Goal: Information Seeking & Learning: Learn about a topic

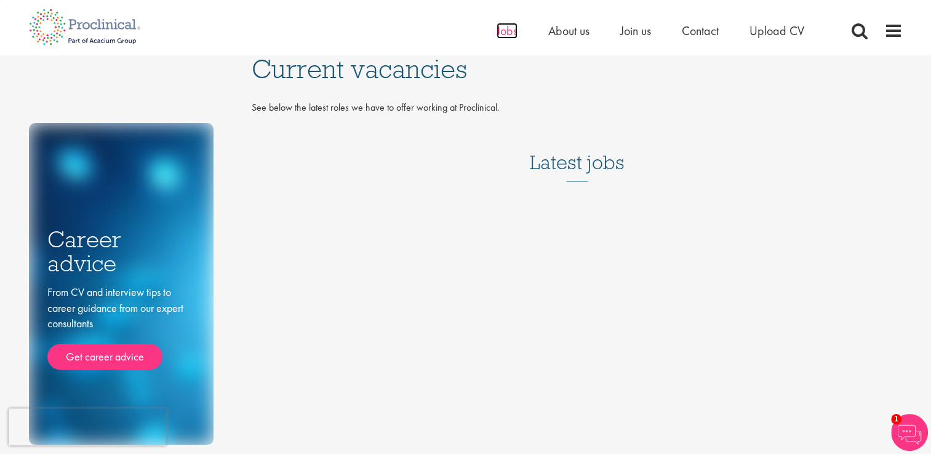
click at [506, 34] on span "Jobs" at bounding box center [507, 31] width 21 height 16
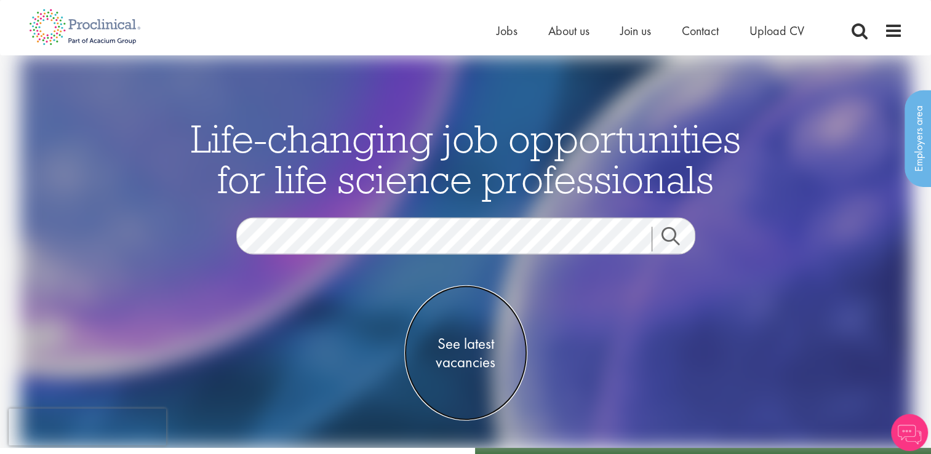
click at [477, 359] on span "See latest vacancies" at bounding box center [465, 352] width 123 height 37
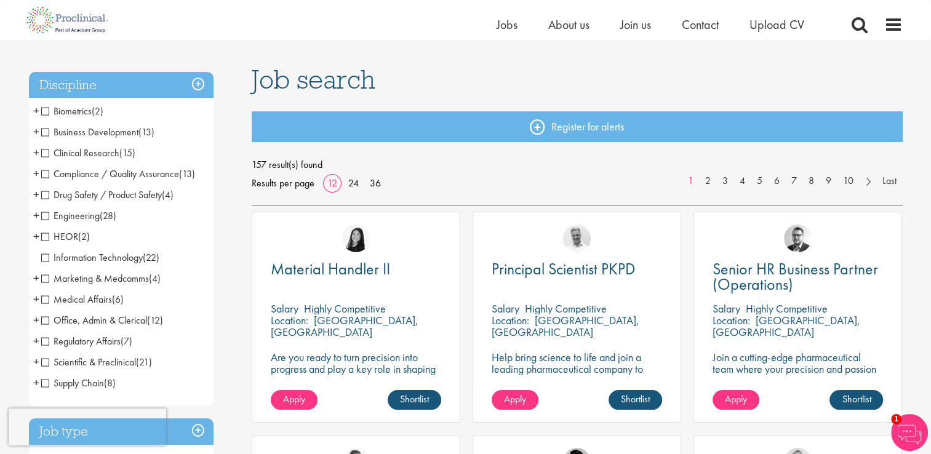
scroll to position [66, 0]
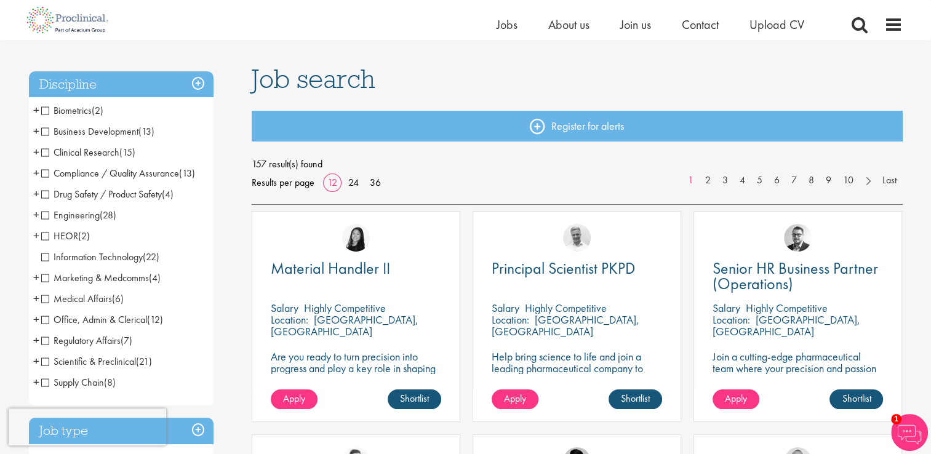
click at [92, 297] on span "Medical Affairs" at bounding box center [76, 298] width 71 height 13
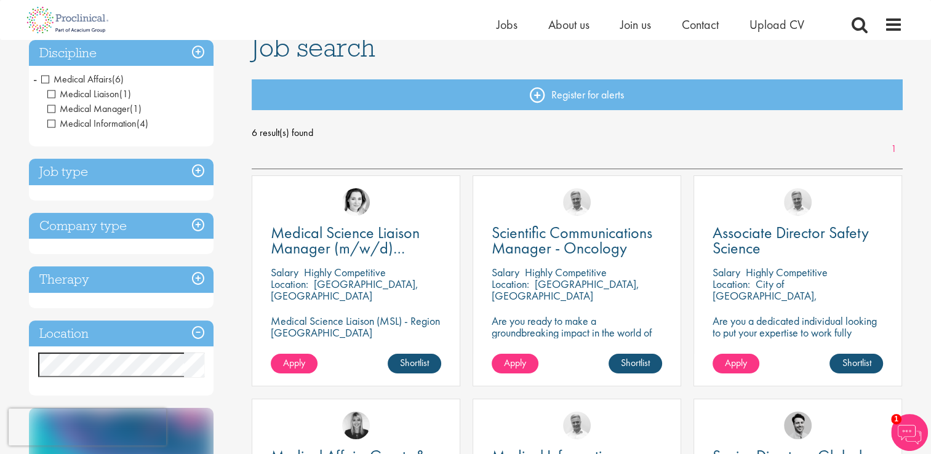
scroll to position [92, 0]
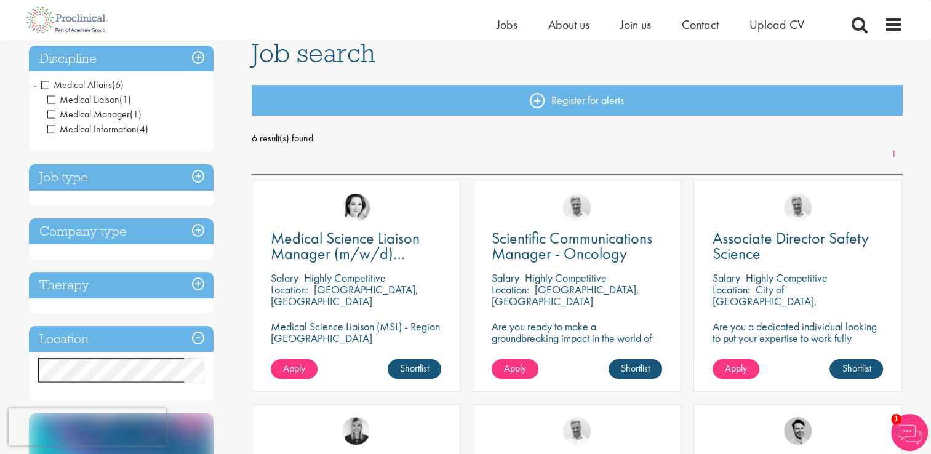
click at [197, 62] on h3 "Discipline" at bounding box center [121, 59] width 185 height 26
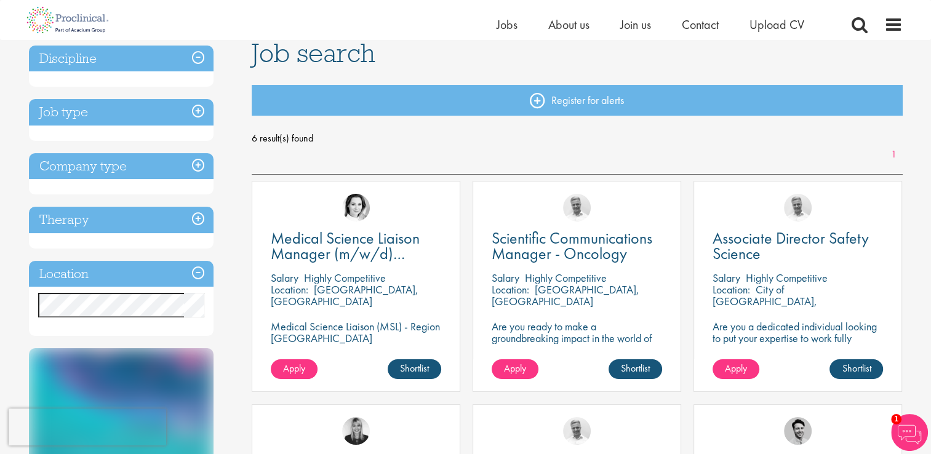
click at [197, 62] on h3 "Discipline" at bounding box center [121, 59] width 185 height 26
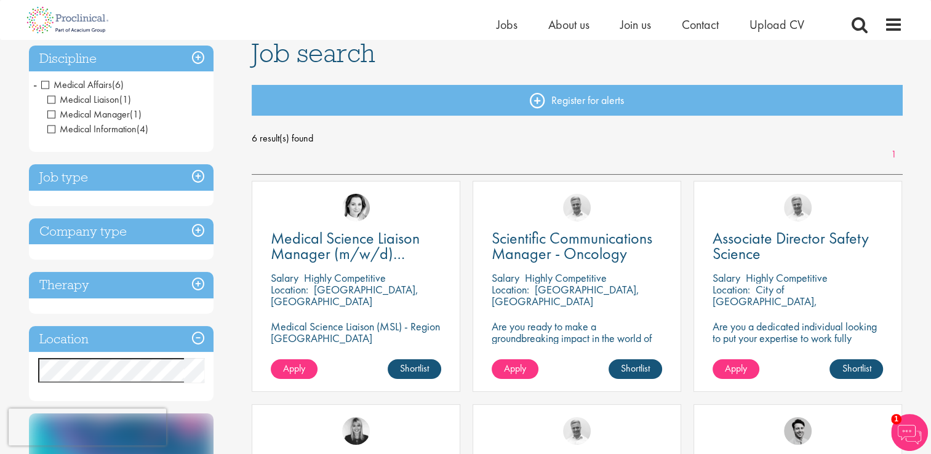
click at [46, 86] on span "Medical Affairs" at bounding box center [76, 84] width 71 height 13
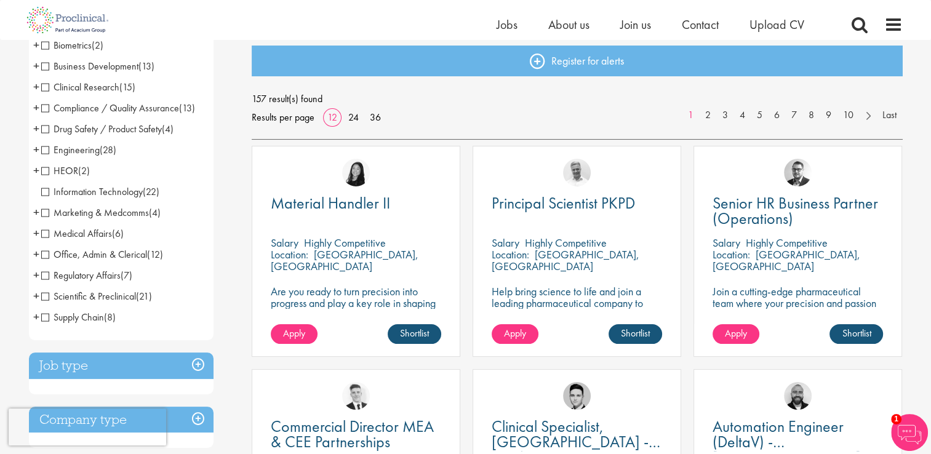
scroll to position [133, 0]
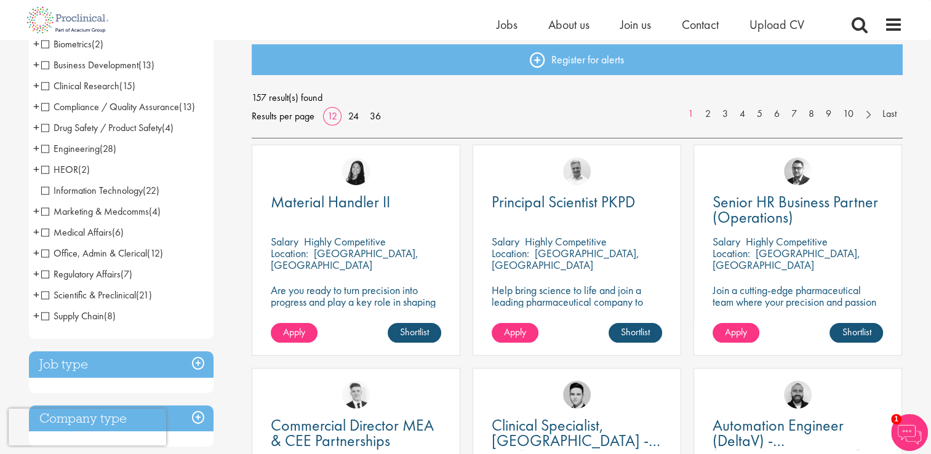
click at [90, 231] on span "Medical Affairs" at bounding box center [76, 232] width 71 height 13
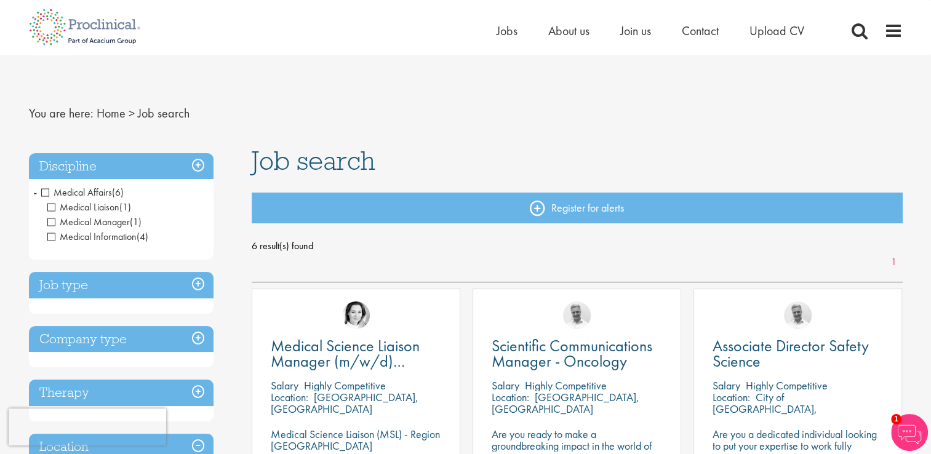
click at [44, 192] on span "Medical Affairs" at bounding box center [76, 192] width 71 height 13
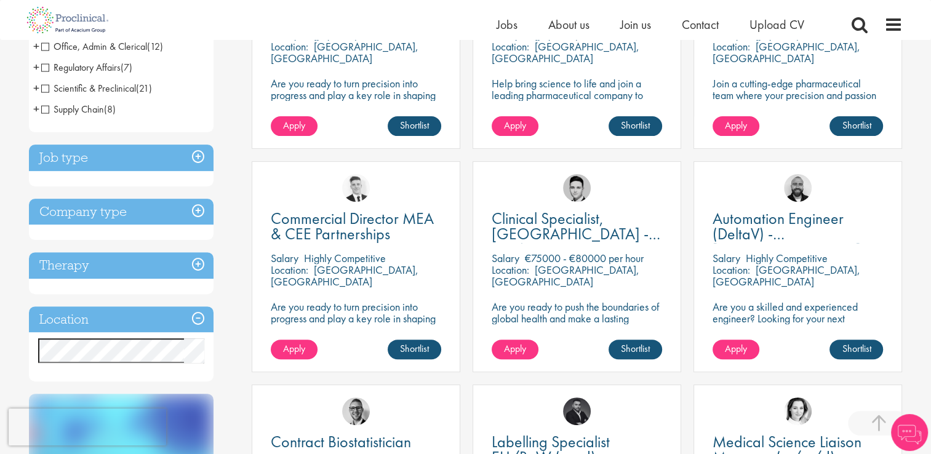
scroll to position [349, 0]
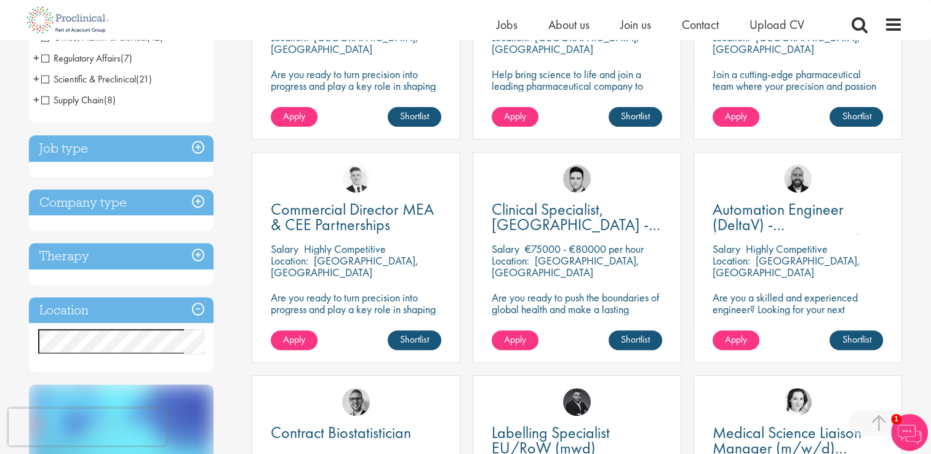
click at [228, 346] on div "Discipline Biometrics (2) - + Statistics (2) Business Development (13) - + Sale…" at bounding box center [131, 245] width 223 height 924
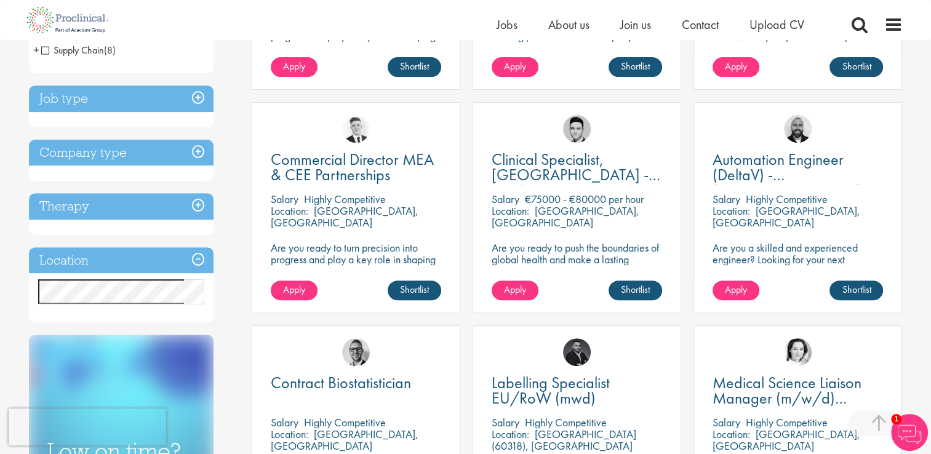
scroll to position [400, 0]
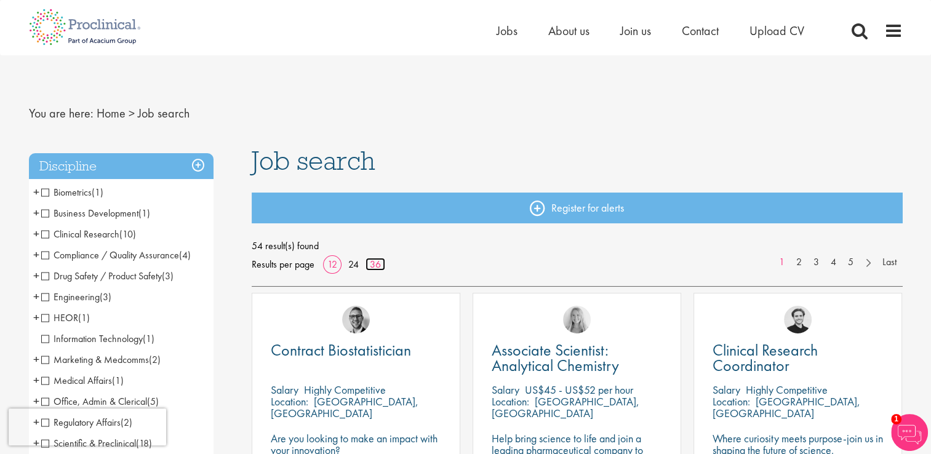
click at [377, 260] on link "36" at bounding box center [376, 264] width 20 height 13
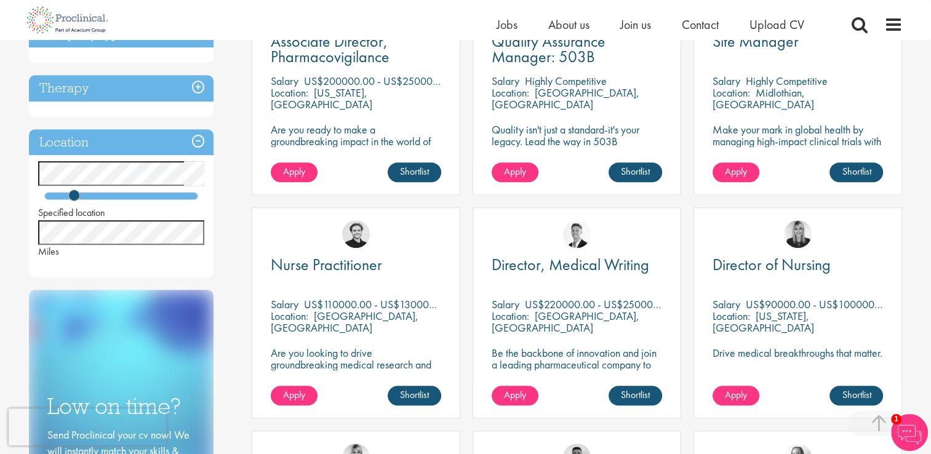
scroll to position [538, 0]
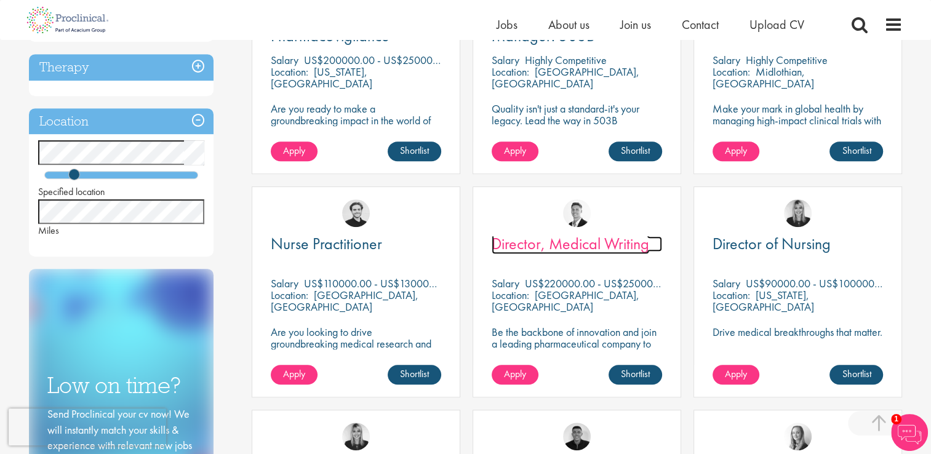
click at [557, 247] on span "Director, Medical Writing" at bounding box center [571, 243] width 158 height 21
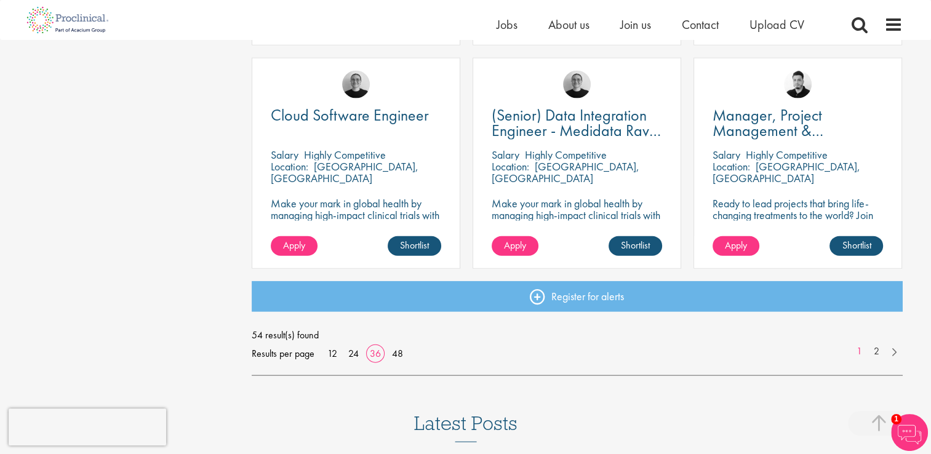
scroll to position [2677, 0]
click at [878, 350] on link "2" at bounding box center [877, 351] width 18 height 14
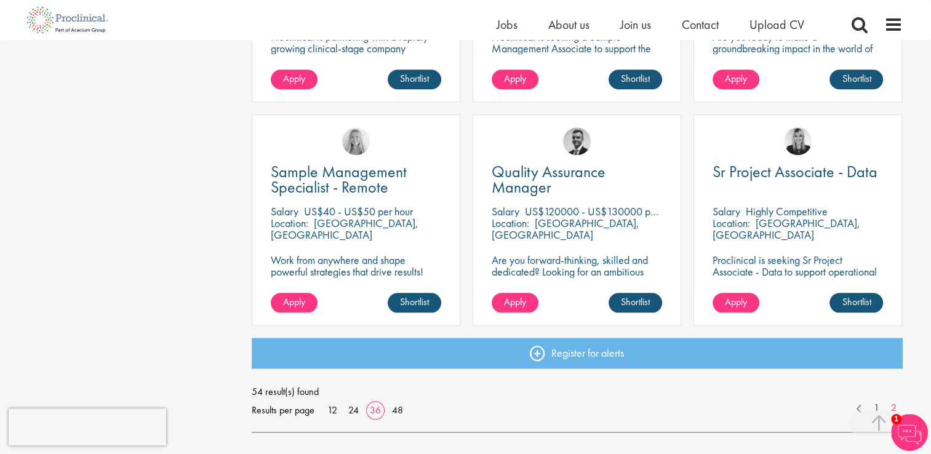
scroll to position [1282, 0]
